Goal: Task Accomplishment & Management: Use online tool/utility

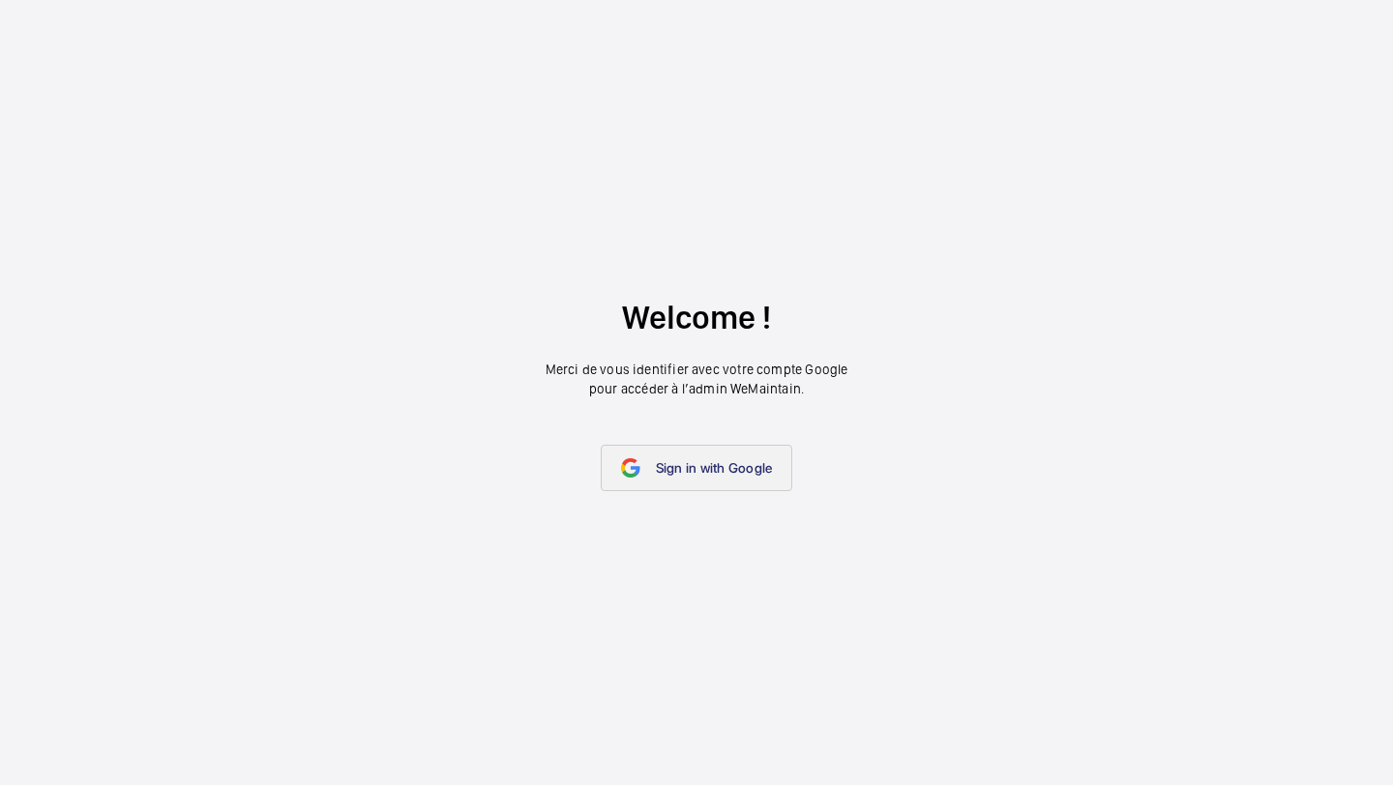
click at [727, 479] on link "Sign in with Google" at bounding box center [697, 468] width 192 height 46
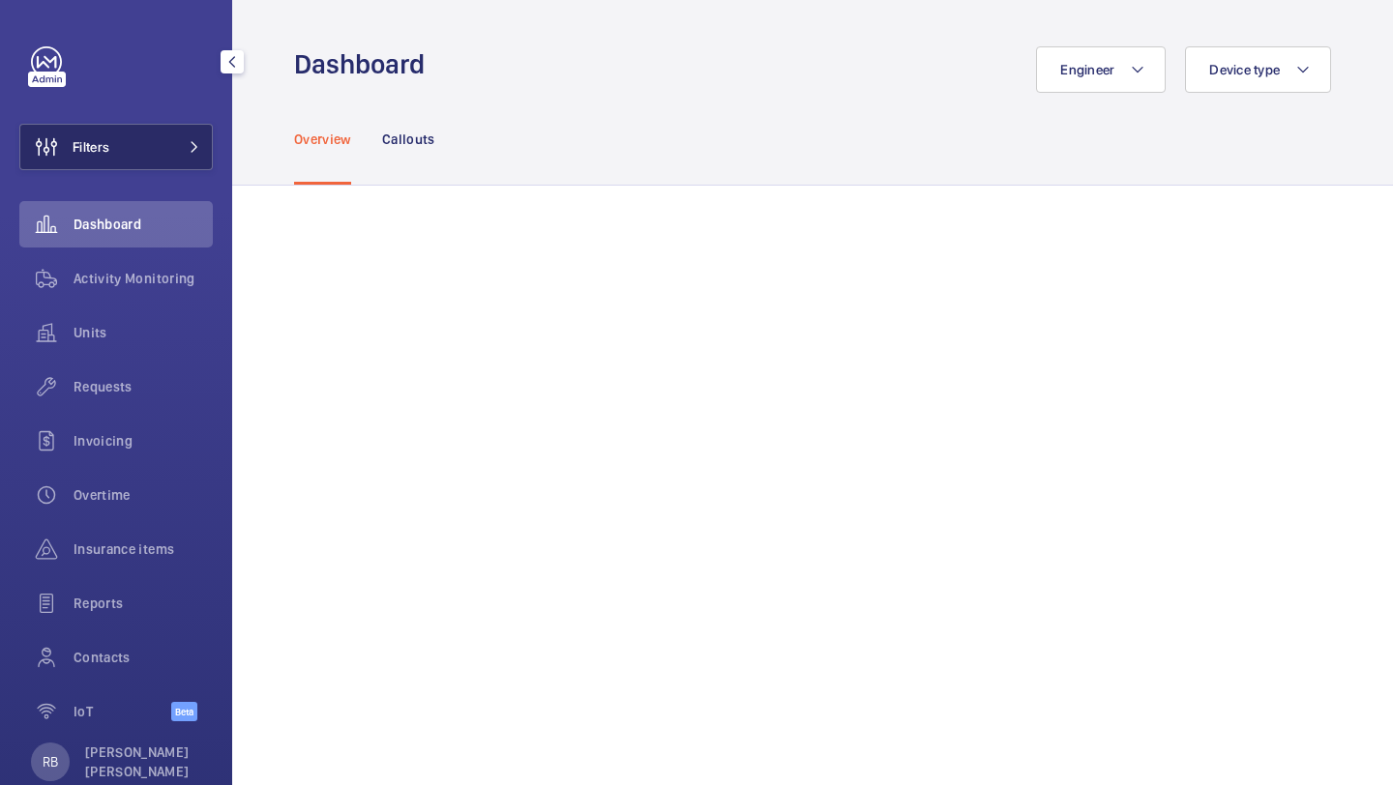
click at [142, 128] on button "Filters" at bounding box center [115, 147] width 193 height 46
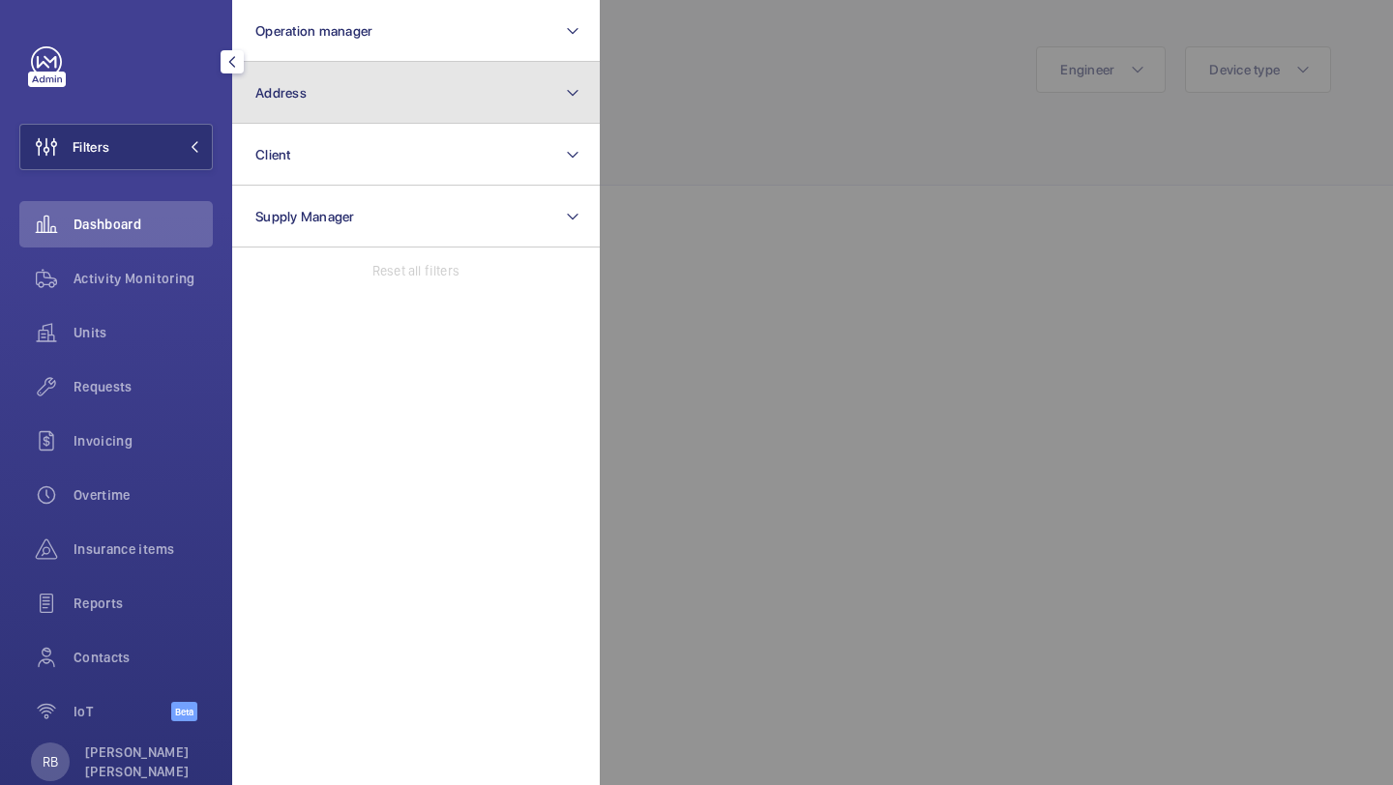
click at [340, 83] on button "Address" at bounding box center [415, 93] width 367 height 62
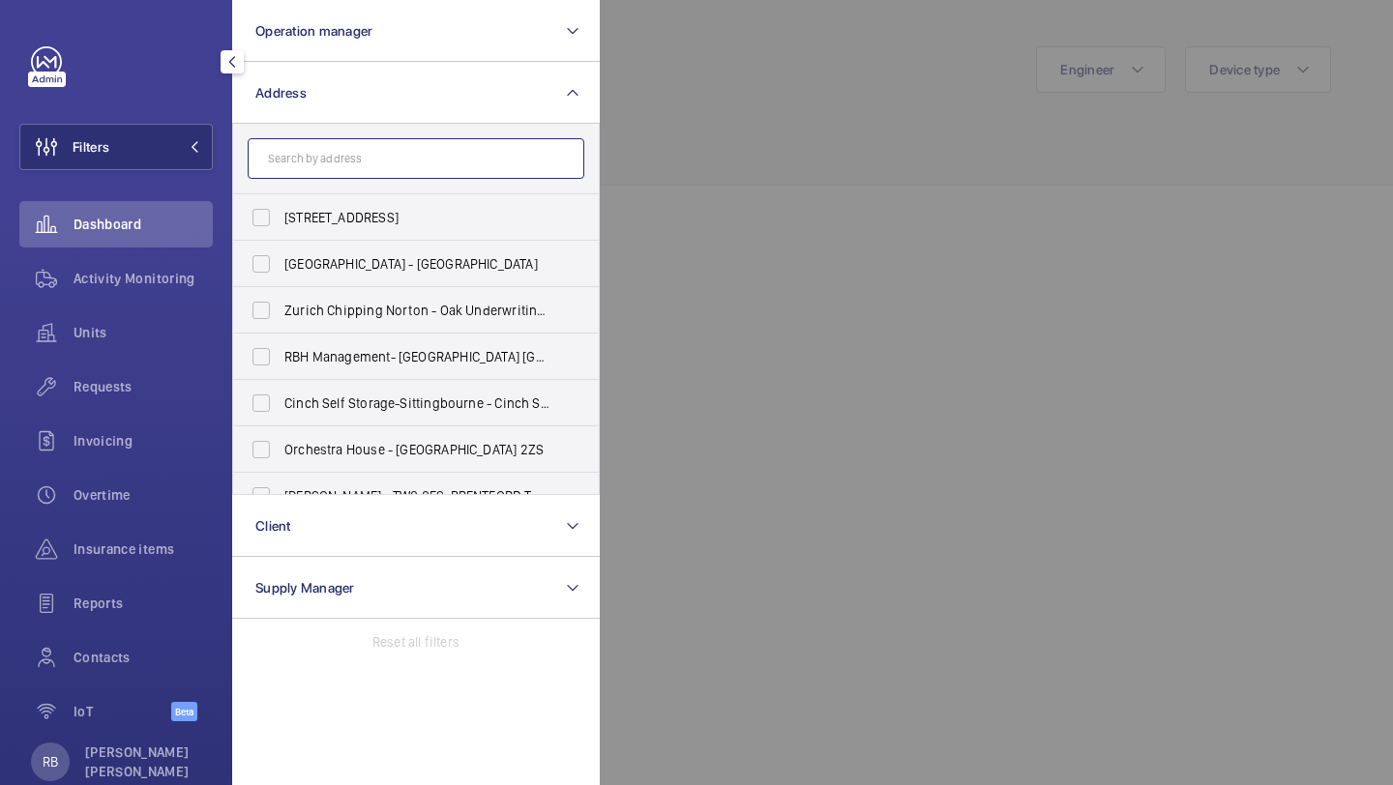
click at [449, 165] on input "text" at bounding box center [416, 158] width 337 height 41
click at [448, 166] on input "text" at bounding box center [416, 158] width 337 height 41
click at [415, 167] on input "text" at bounding box center [416, 158] width 337 height 41
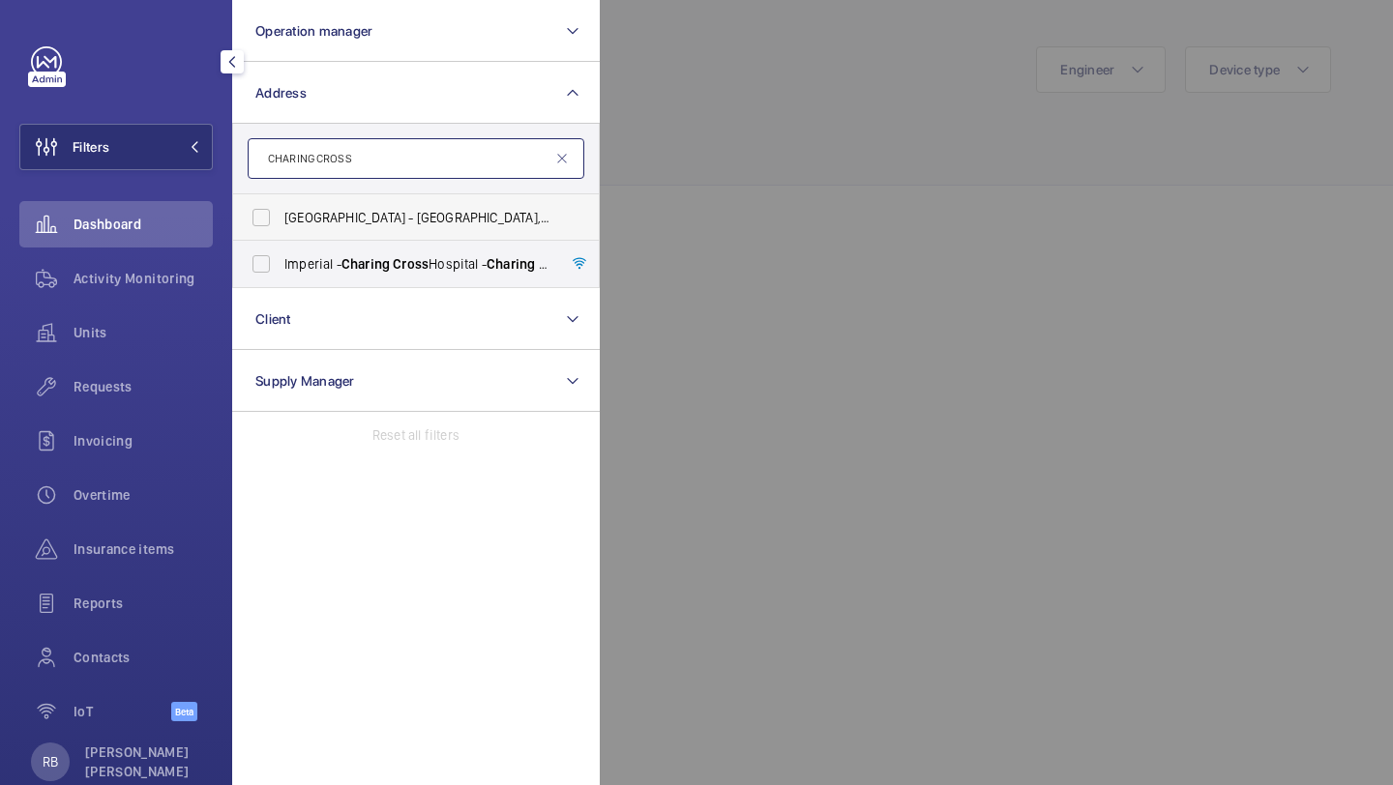
type input "CHARING CROSS"
click at [392, 239] on label "Assembly Covent Garden Hotel - Assembly Covent Garden Hotel, 27 Charing Cross R…" at bounding box center [401, 217] width 337 height 46
click at [280, 237] on input "Assembly Covent Garden Hotel - Assembly Covent Garden Hotel, 27 Charing Cross R…" at bounding box center [261, 217] width 39 height 39
click at [393, 207] on label "Assembly Covent Garden Hotel - Assembly Covent Garden Hotel, 27 Charing Cross R…" at bounding box center [401, 217] width 337 height 46
click at [280, 207] on input "Assembly Covent Garden Hotel - Assembly Covent Garden Hotel, 27 Charing Cross R…" at bounding box center [261, 217] width 39 height 39
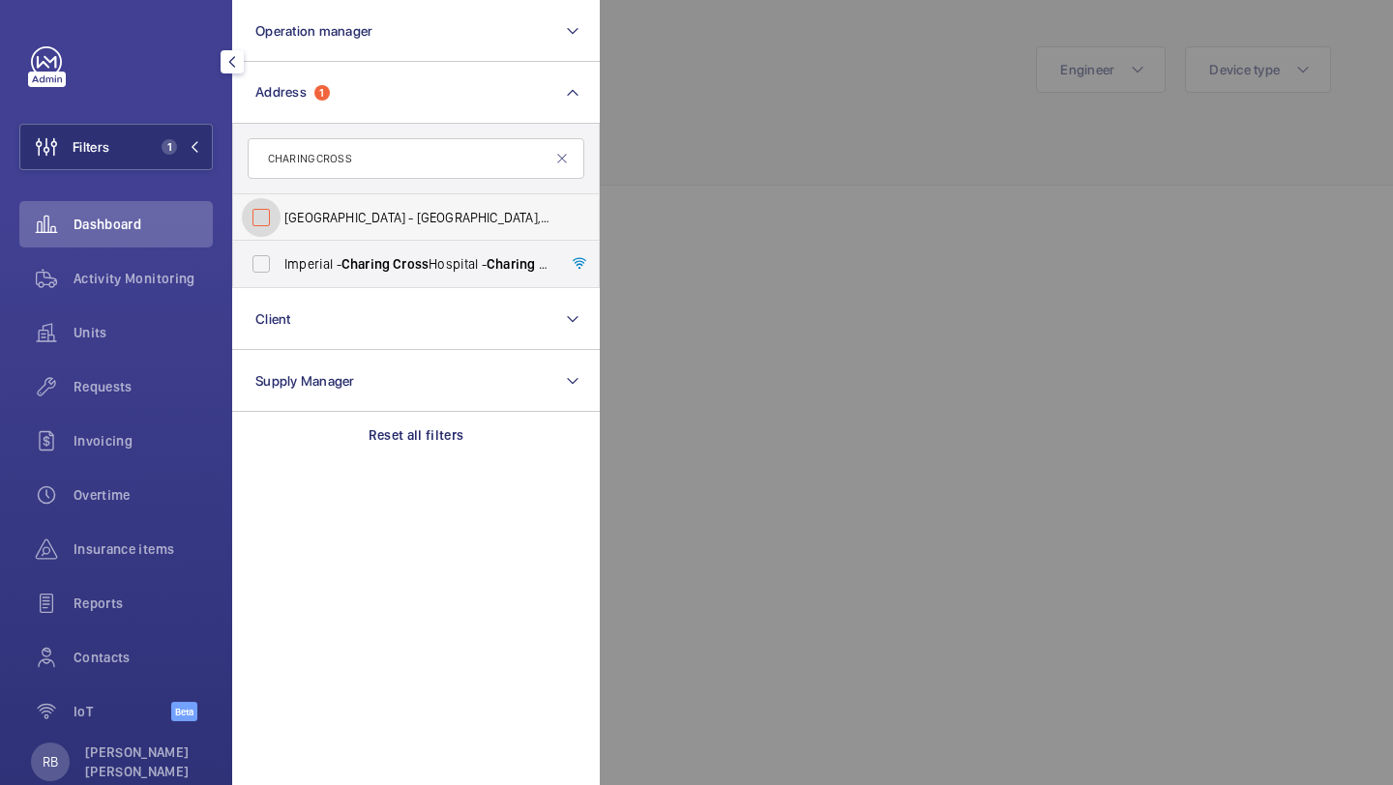
checkbox input "false"
click at [382, 256] on span "Charing" at bounding box center [365, 263] width 48 height 15
click at [280, 255] on input "Imperial - Charing Cross Hospital - Charing Cross Hospital, LONDON W6 8RF" at bounding box center [261, 264] width 39 height 39
checkbox input "true"
click at [695, 196] on div at bounding box center [1296, 392] width 1393 height 785
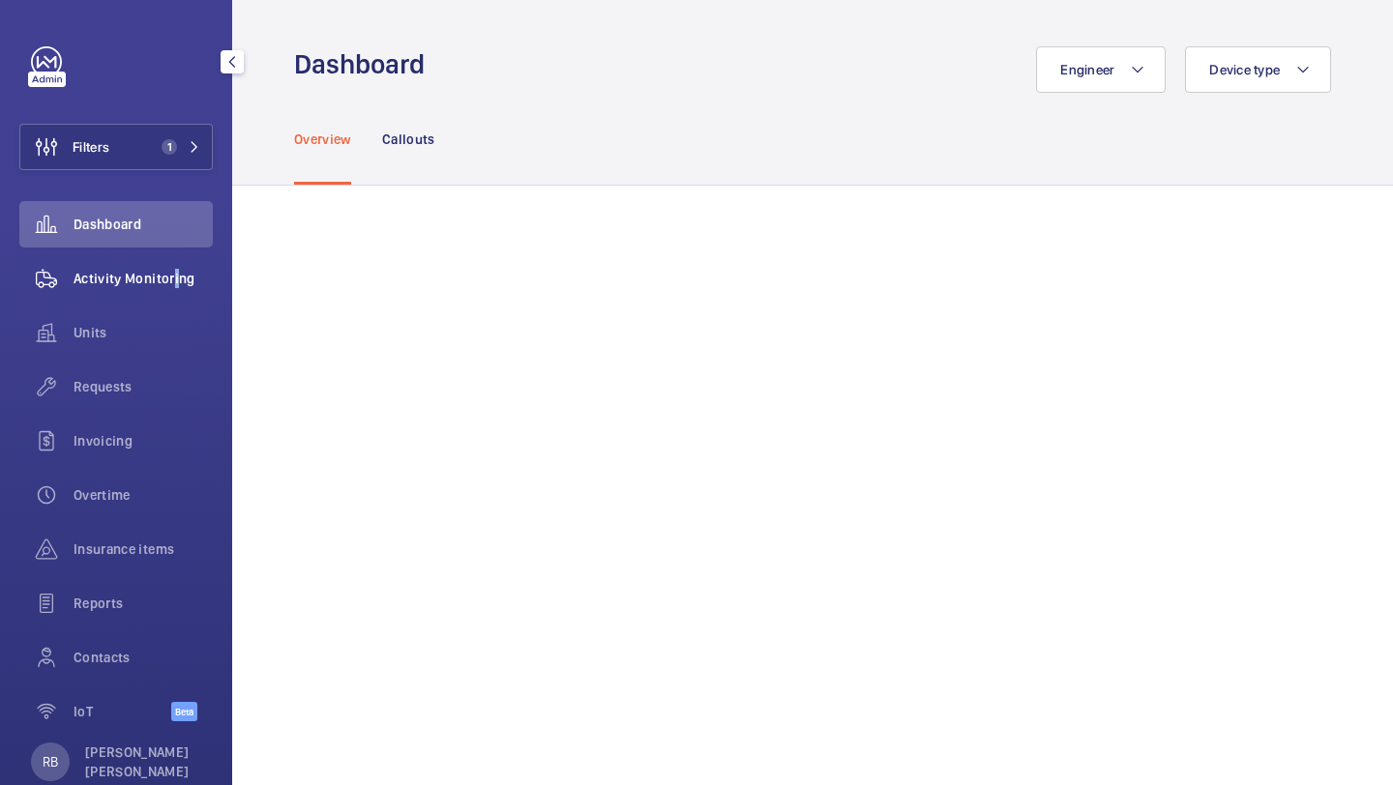
click at [170, 275] on span "Activity Monitoring" at bounding box center [142, 278] width 139 height 19
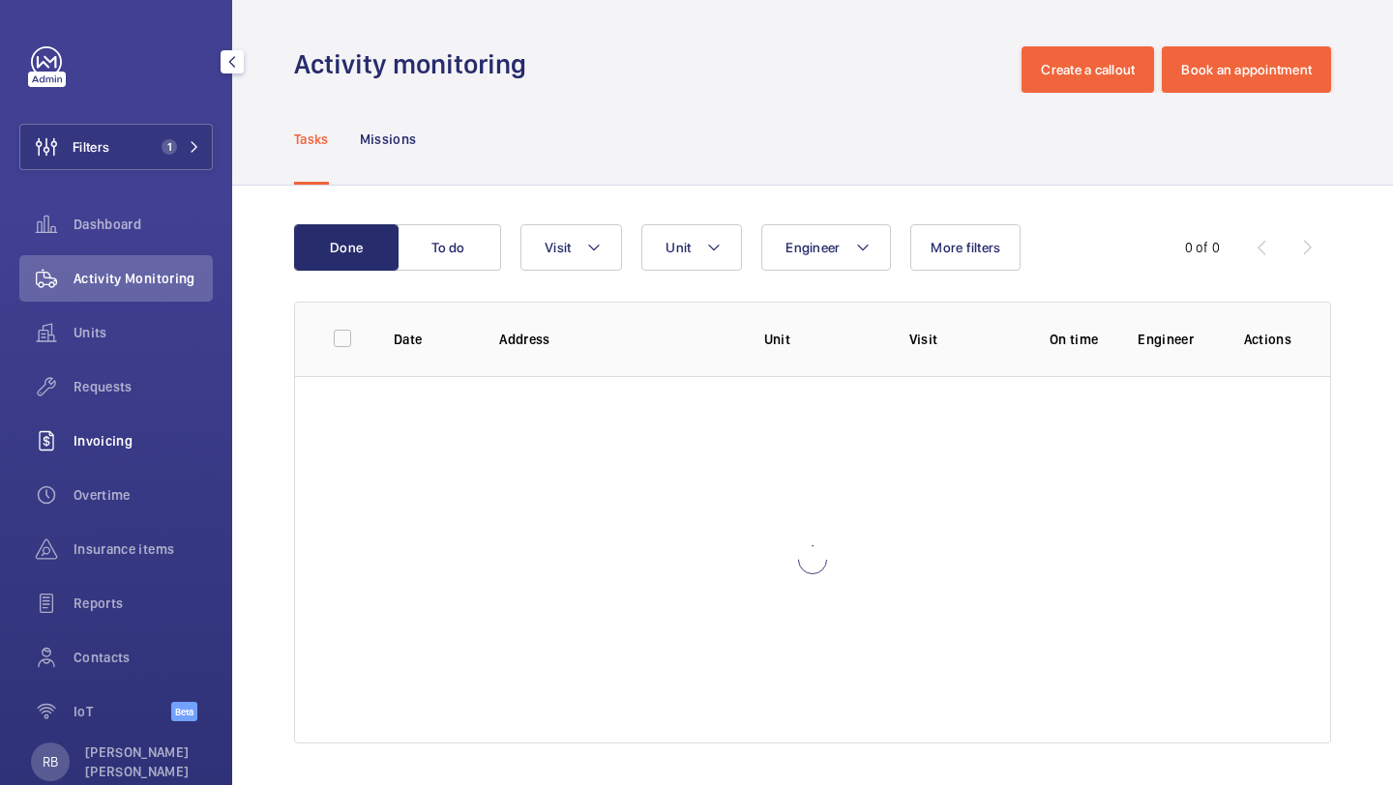
click at [116, 425] on div "Invoicing" at bounding box center [115, 441] width 193 height 46
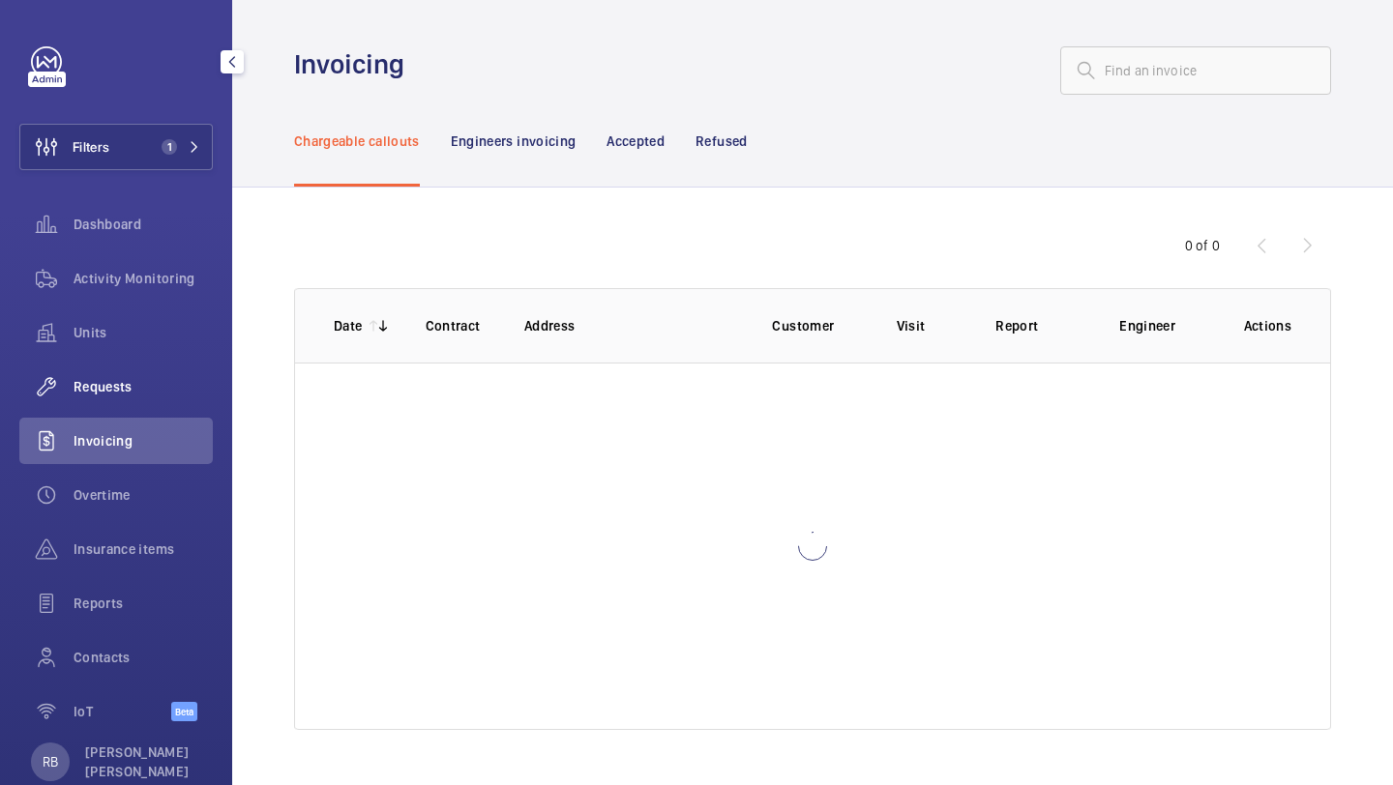
click at [121, 396] on div "Requests" at bounding box center [115, 387] width 193 height 46
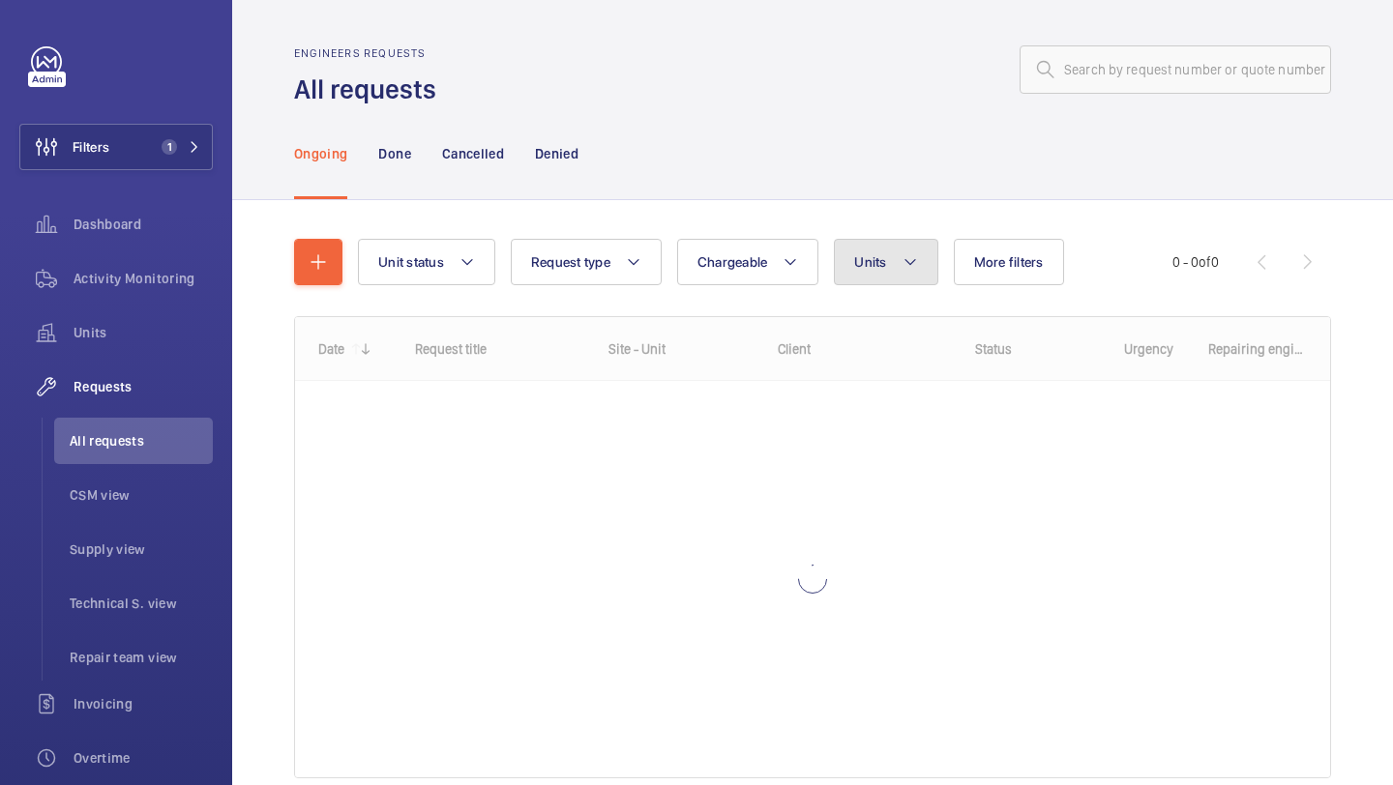
click at [906, 270] on mat-icon at bounding box center [909, 261] width 15 height 23
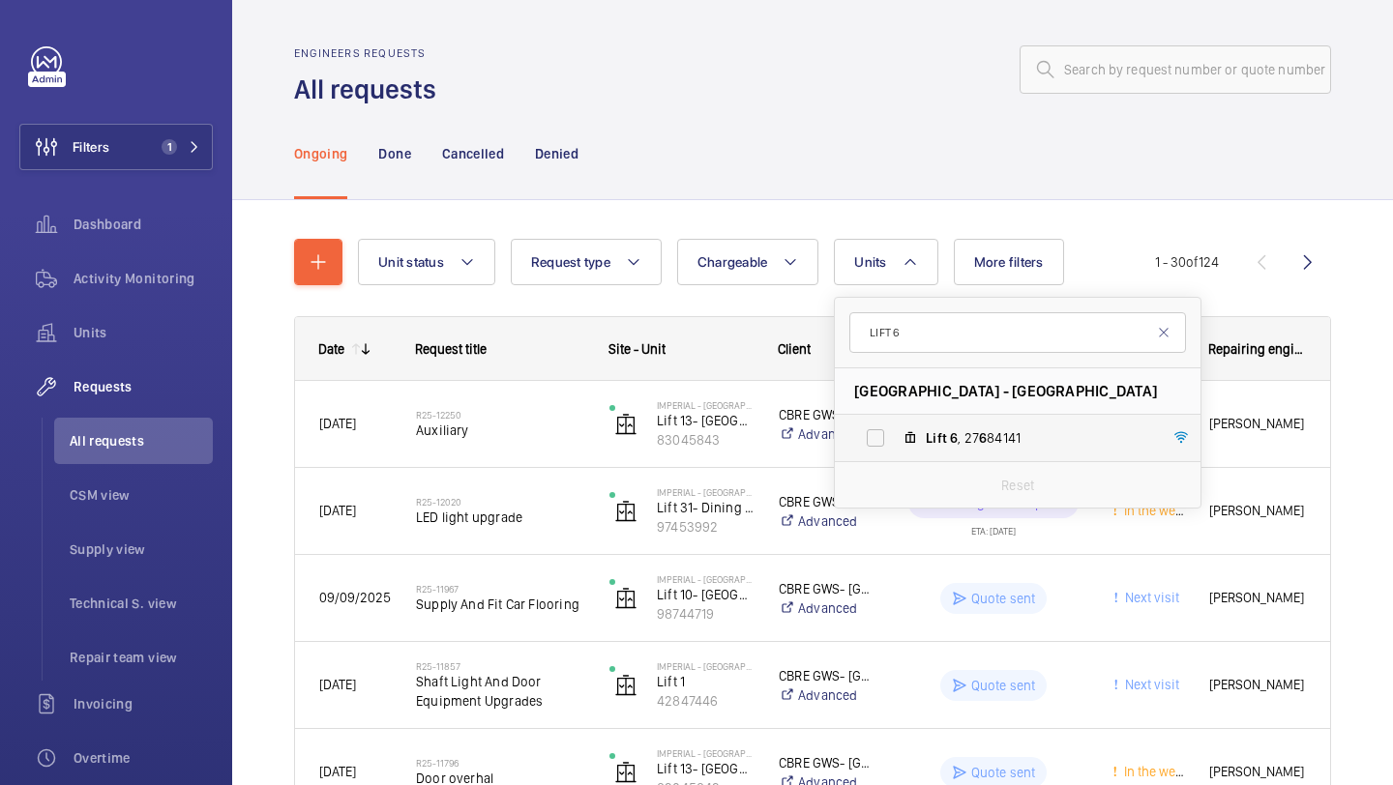
type input "LIFT 6"
click at [928, 445] on span "Lift" at bounding box center [935, 437] width 21 height 15
click at [895, 445] on input "Lift 6 , 27 6 84141" at bounding box center [875, 438] width 39 height 39
checkbox input "true"
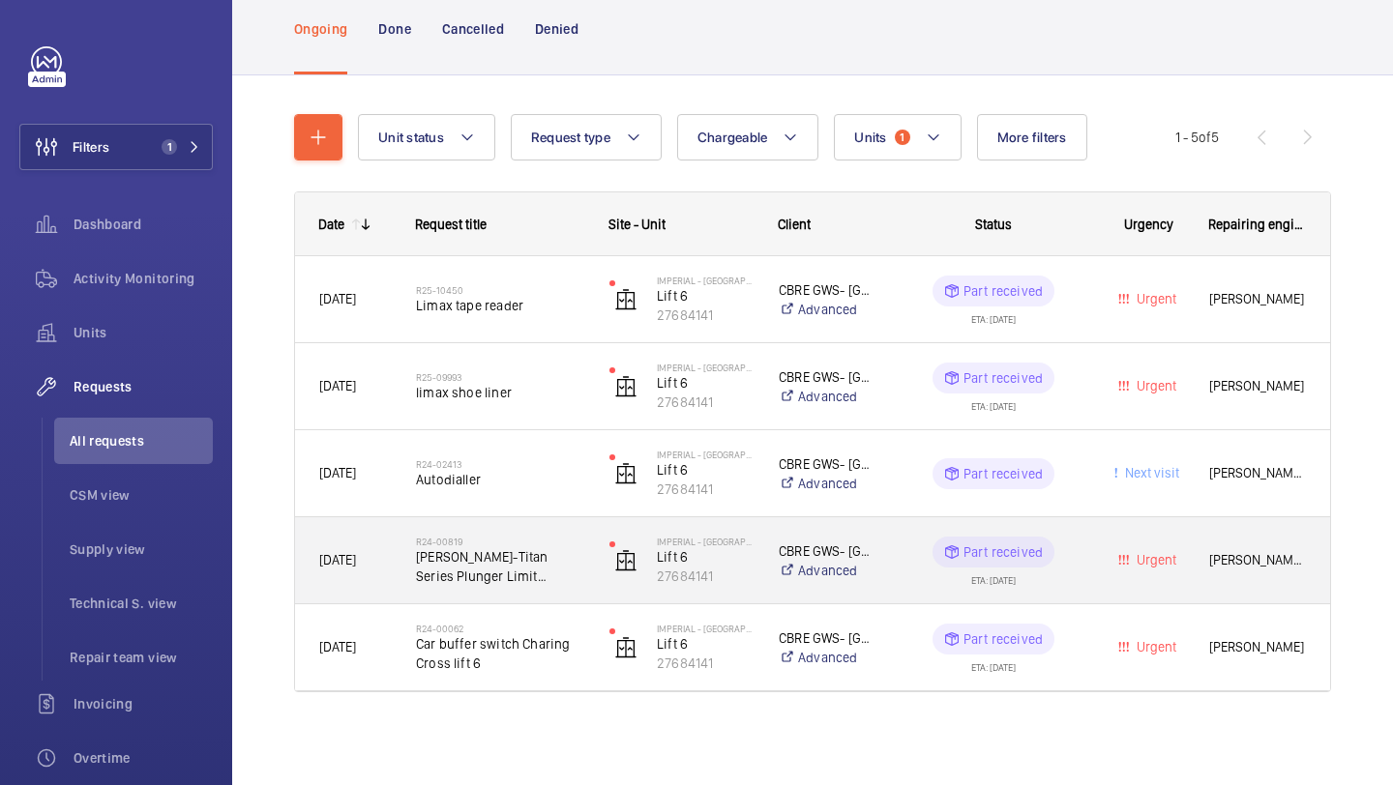
scroll to position [21, 0]
